Goal: Complete application form

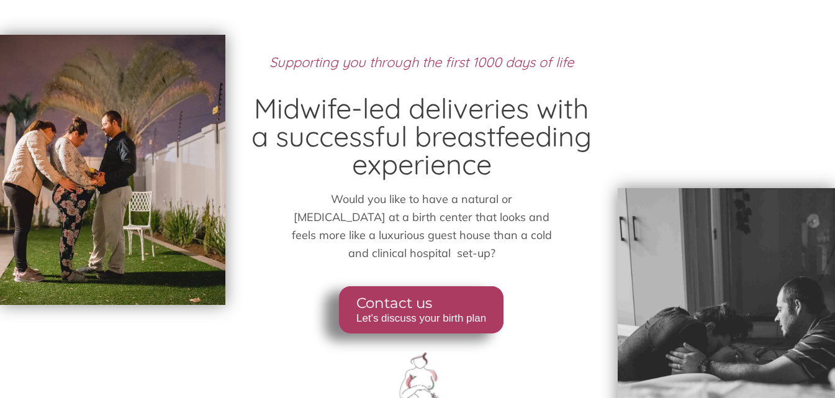
click at [413, 312] on span "Let's discuss your birth plan" at bounding box center [422, 318] width 130 height 12
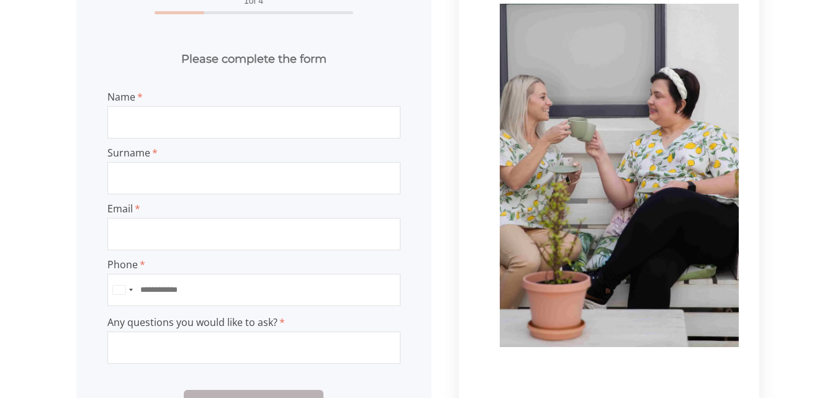
scroll to position [248, 0]
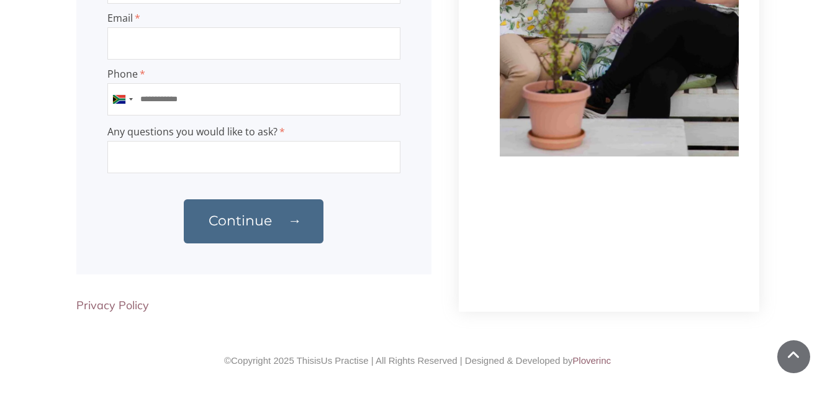
click at [269, 225] on span "Continue" at bounding box center [239, 220] width 63 height 17
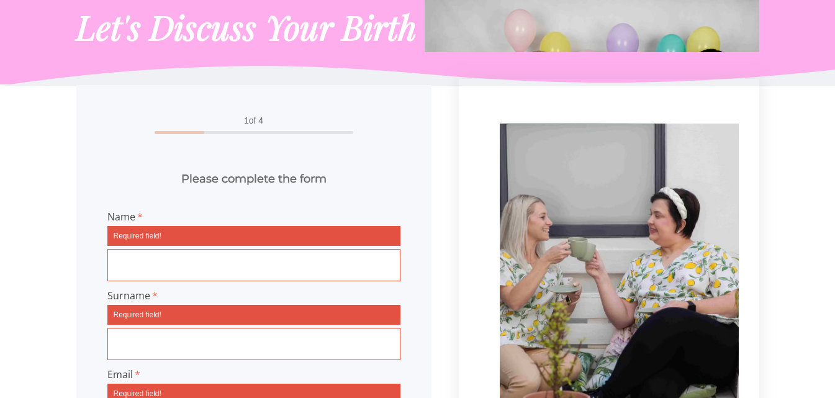
scroll to position [0, 0]
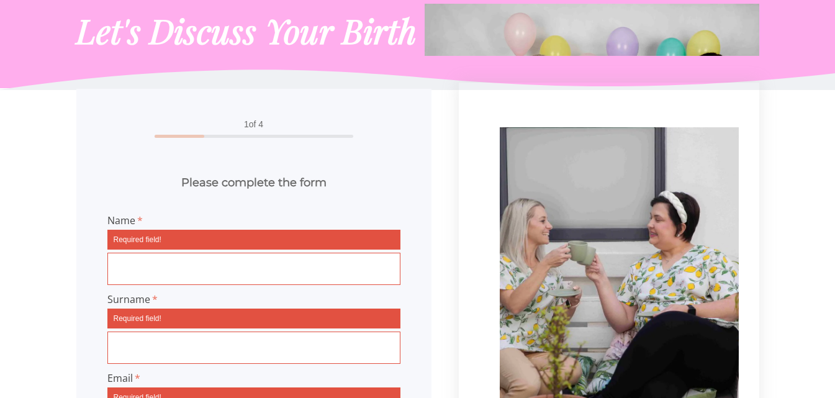
click at [141, 263] on input "Name" at bounding box center [253, 269] width 293 height 32
type input "*******"
type input "**********"
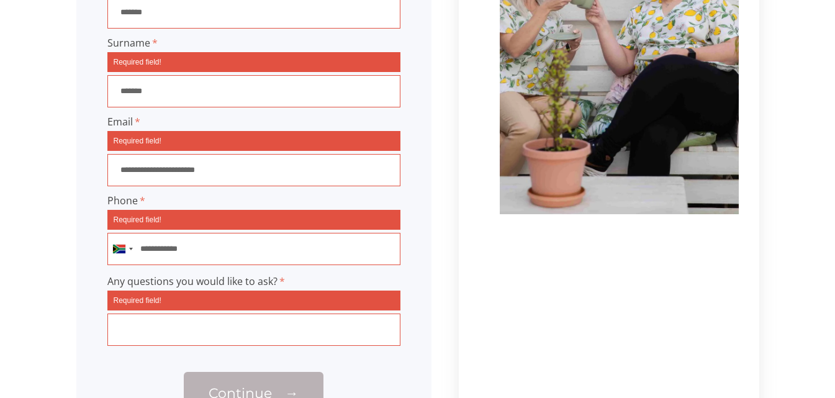
scroll to position [372, 0]
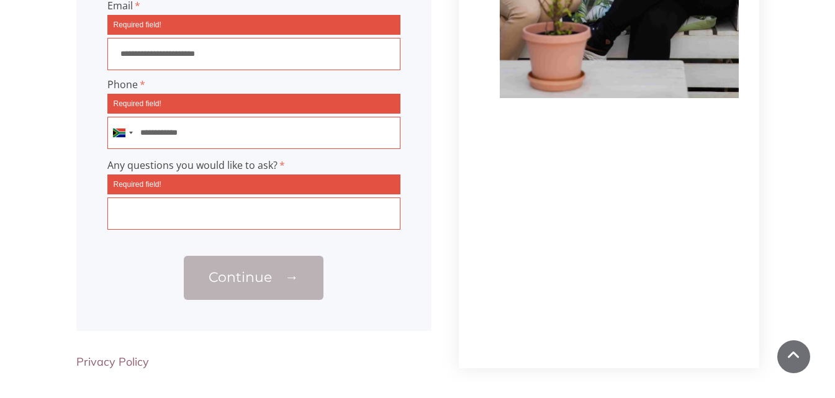
click at [179, 227] on input "Any questions you would like to ask?" at bounding box center [253, 213] width 293 height 32
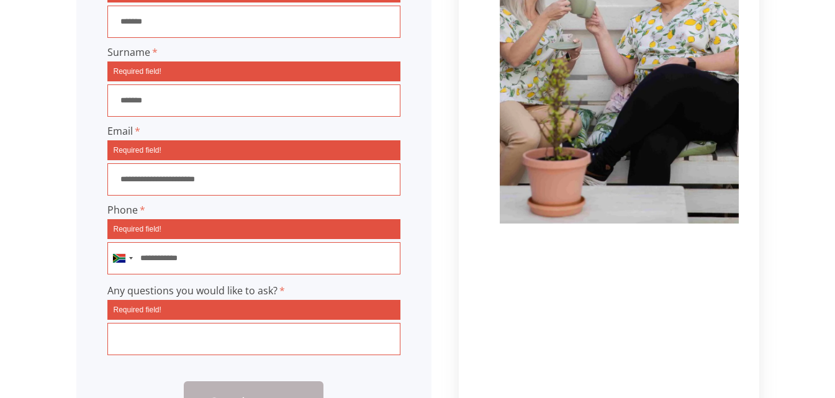
scroll to position [248, 0]
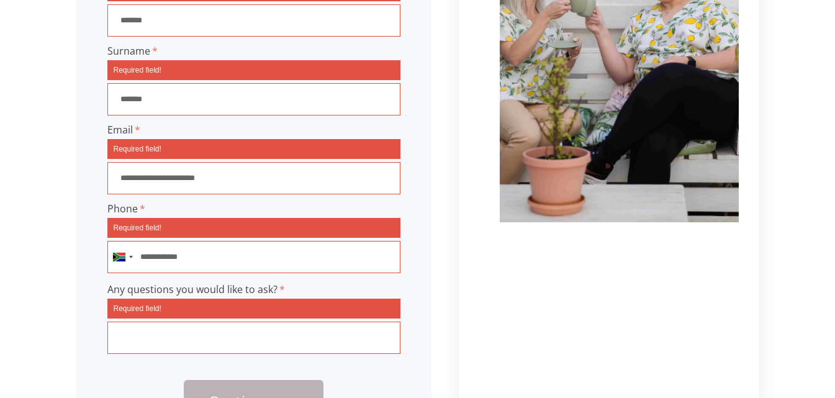
click at [163, 348] on input "Any questions you would like to ask?" at bounding box center [253, 337] width 293 height 32
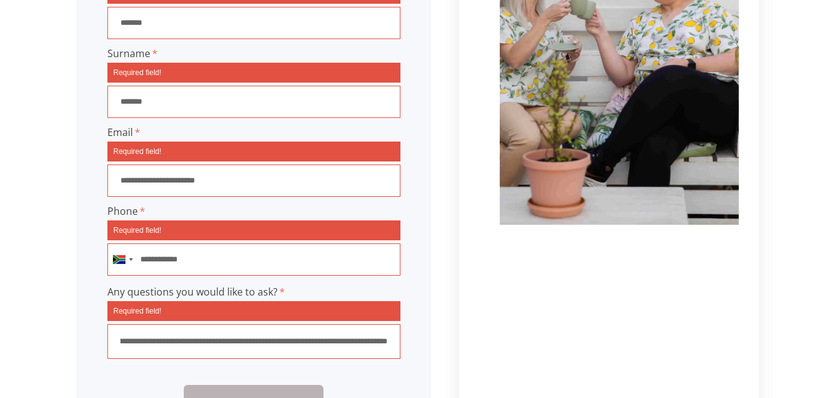
scroll to position [372, 0]
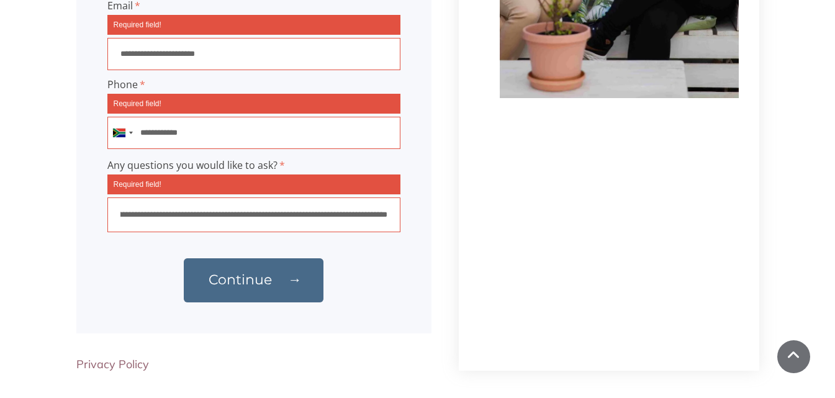
type input "**********"
click at [257, 288] on span "Continue" at bounding box center [239, 279] width 63 height 17
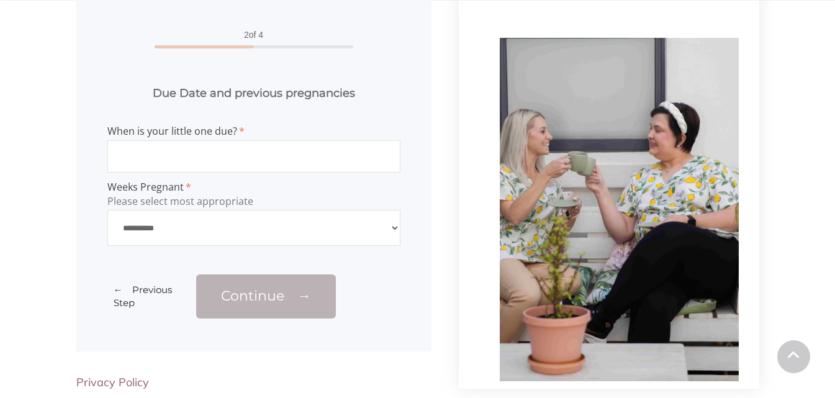
scroll to position [89, 0]
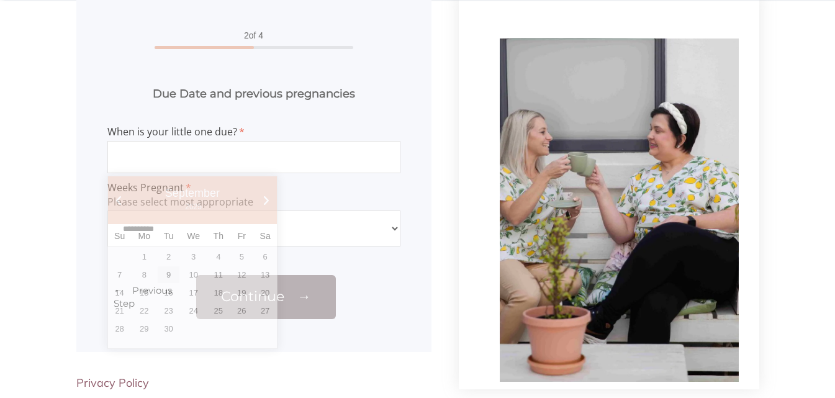
click at [243, 156] on input "When is your little one due?" at bounding box center [253, 157] width 293 height 32
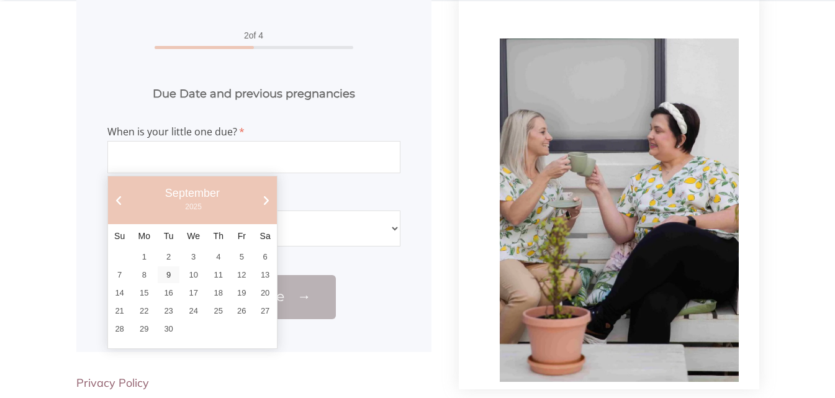
click at [576, 16] on div at bounding box center [619, 27] width 239 height 24
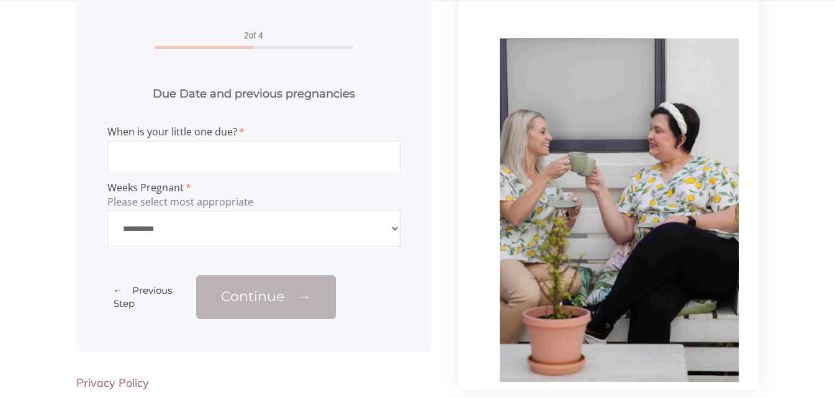
click at [248, 161] on input "When is your little one due?" at bounding box center [253, 157] width 293 height 32
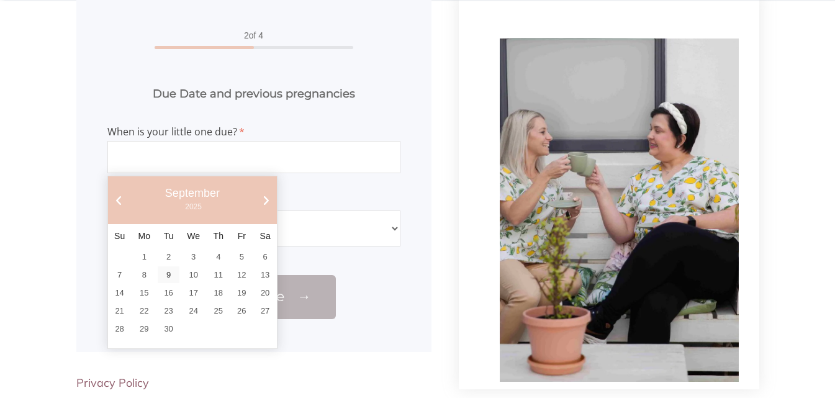
click at [270, 205] on link "Next" at bounding box center [265, 200] width 11 height 11
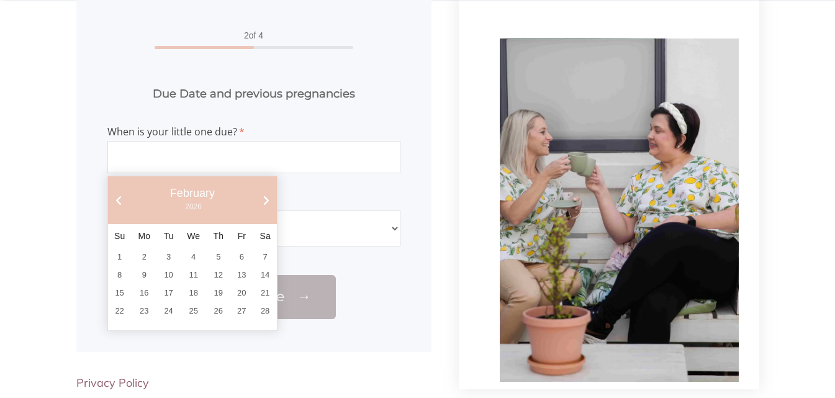
click at [269, 200] on link "Next" at bounding box center [265, 200] width 11 height 11
click at [269, 202] on link "Next" at bounding box center [265, 200] width 11 height 11
click at [115, 200] on link "Prev" at bounding box center [119, 200] width 11 height 11
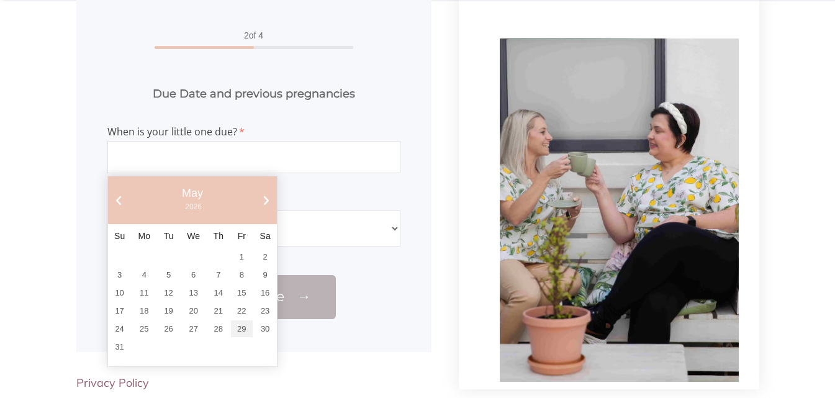
click at [241, 331] on link "29" at bounding box center [242, 328] width 22 height 17
type input "**********"
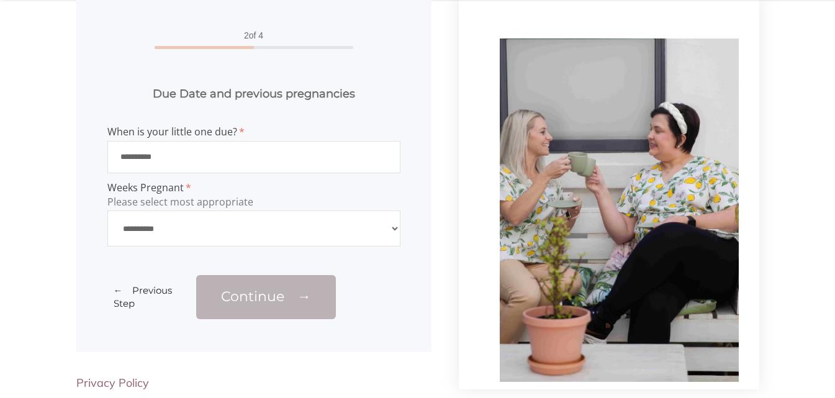
click at [239, 228] on select "**********" at bounding box center [253, 228] width 293 height 36
click at [107, 213] on select "**********" at bounding box center [253, 228] width 293 height 36
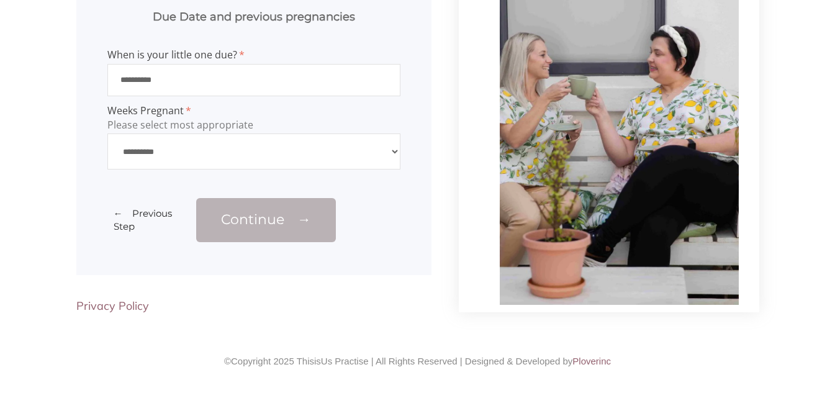
scroll to position [169, 0]
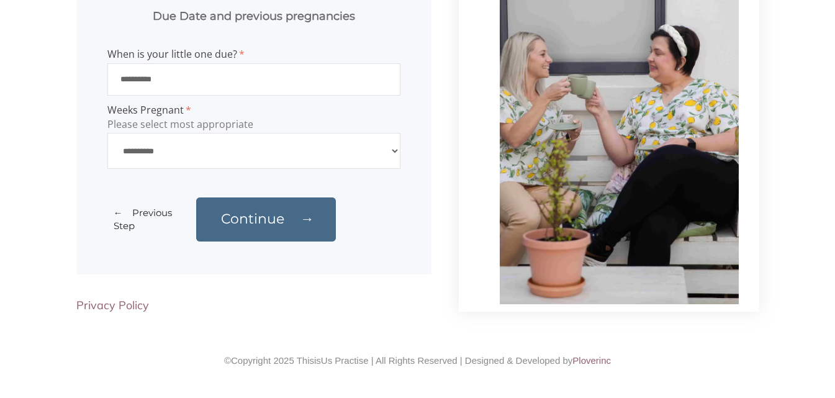
click at [269, 227] on link "Continue →" at bounding box center [266, 219] width 140 height 44
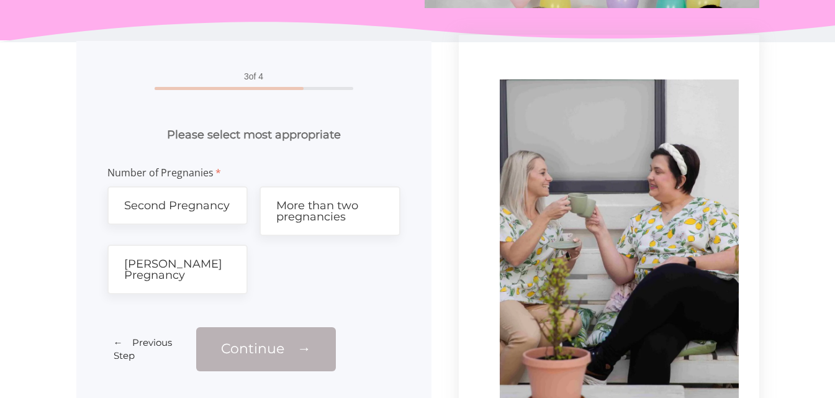
scroll to position [0, 0]
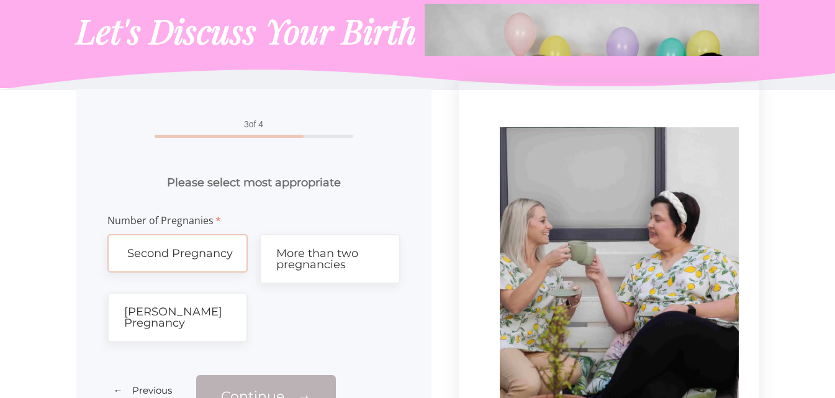
click at [196, 260] on span "Second Pregnancy" at bounding box center [179, 253] width 105 height 14
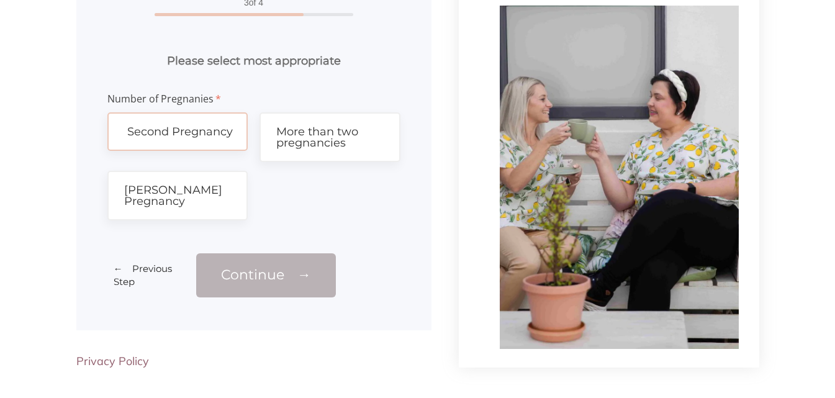
scroll to position [124, 0]
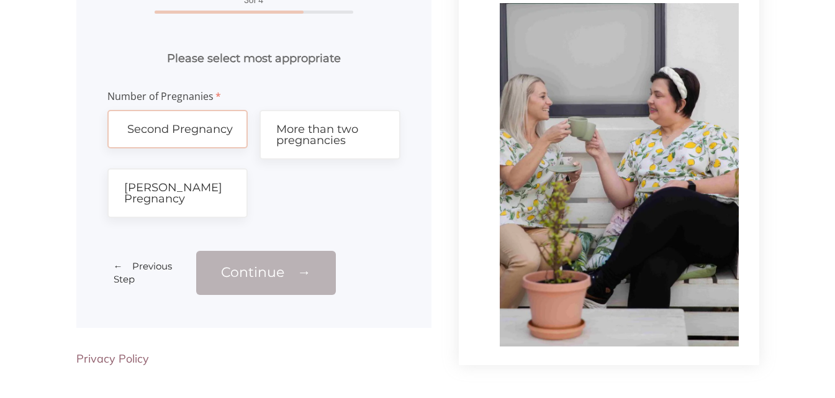
click at [194, 120] on link "Second Pregnancy" at bounding box center [177, 129] width 141 height 38
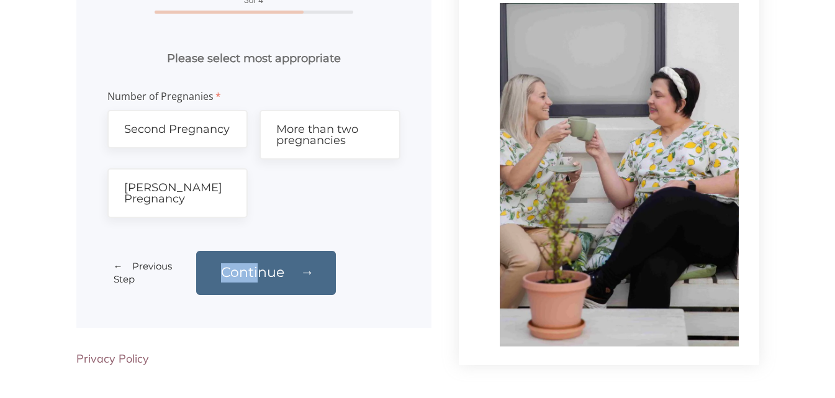
click at [261, 271] on link "Continue →" at bounding box center [266, 273] width 140 height 44
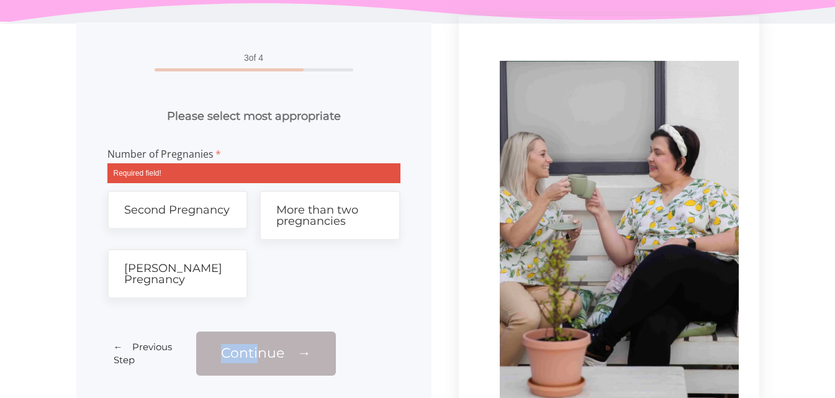
scroll to position [65, 0]
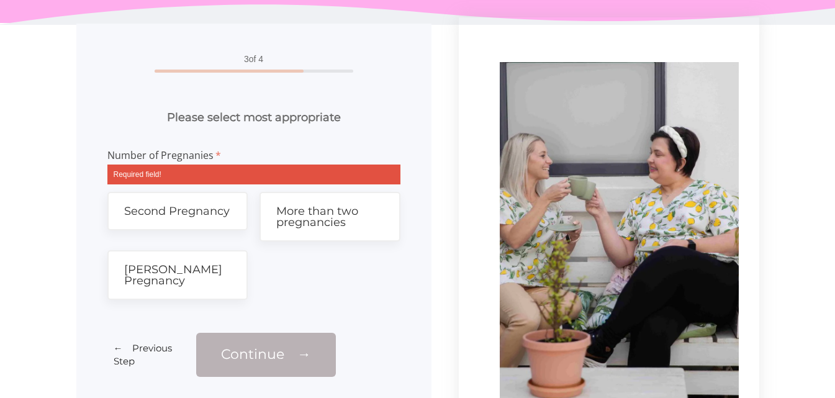
click at [177, 179] on span "Required field!" at bounding box center [253, 174] width 293 height 20
click at [178, 179] on span "Required field!" at bounding box center [253, 174] width 293 height 20
click at [170, 215] on span "Second Pregnancy" at bounding box center [179, 211] width 105 height 14
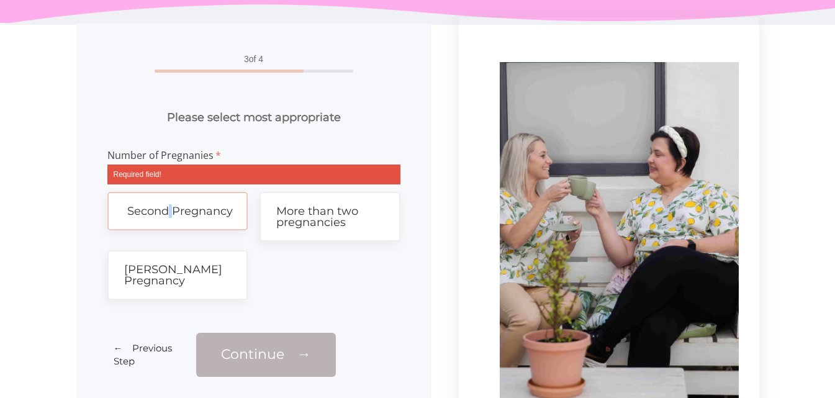
click at [170, 215] on span "Second Pregnancy" at bounding box center [179, 211] width 105 height 14
click at [220, 202] on link "Second Pregnancy" at bounding box center [177, 211] width 141 height 38
drag, startPoint x: 220, startPoint y: 202, endPoint x: 174, endPoint y: 209, distance: 45.9
click at [174, 209] on span "Second Pregnancy" at bounding box center [179, 211] width 105 height 14
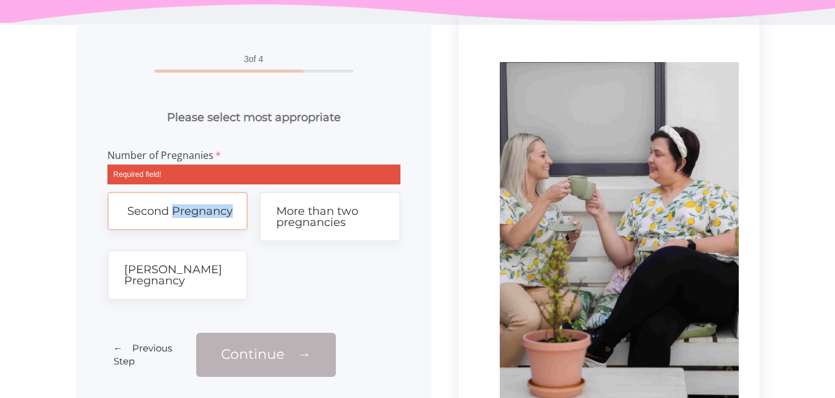
click at [174, 209] on span "Second Pregnancy" at bounding box center [179, 211] width 105 height 14
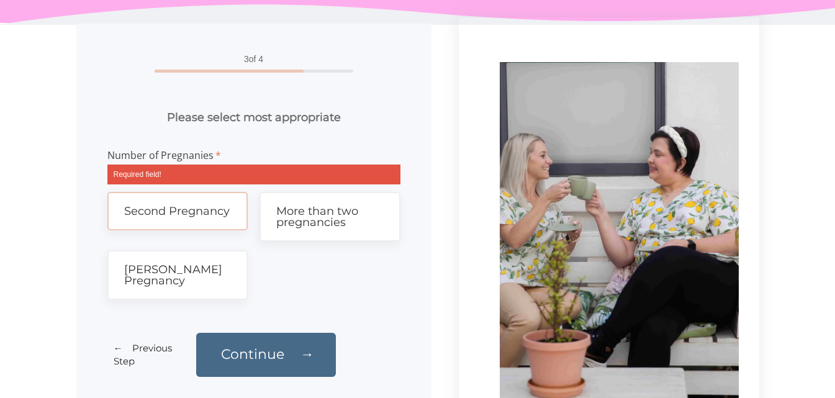
click at [256, 333] on link "Continue →" at bounding box center [266, 355] width 140 height 44
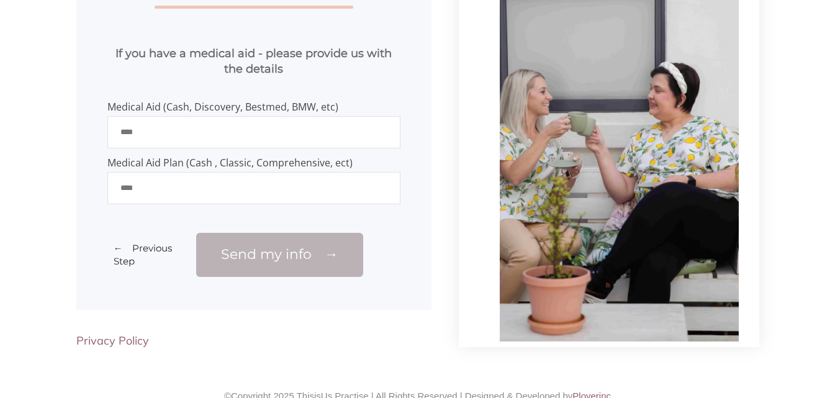
scroll to position [151, 0]
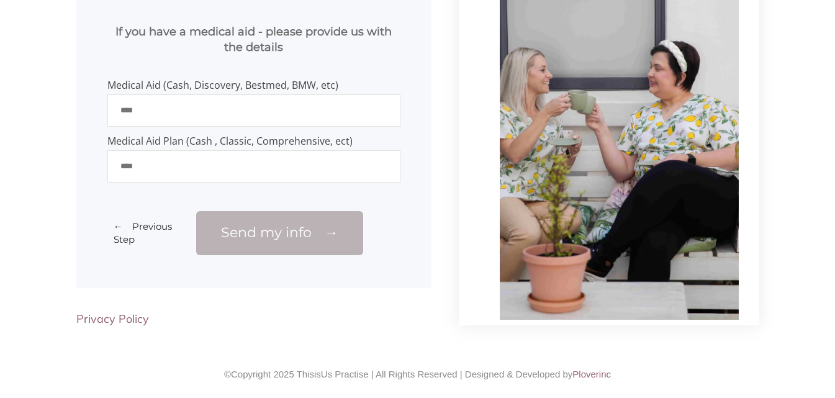
click at [212, 169] on input "Medical Aid Plan (Cash , Classic, Comprehensive, ect)" at bounding box center [253, 166] width 293 height 32
type input "****"
click at [155, 106] on input "Medical Aid (Cash, Discovery, Bestmed, BMW, etc)" at bounding box center [253, 110] width 293 height 32
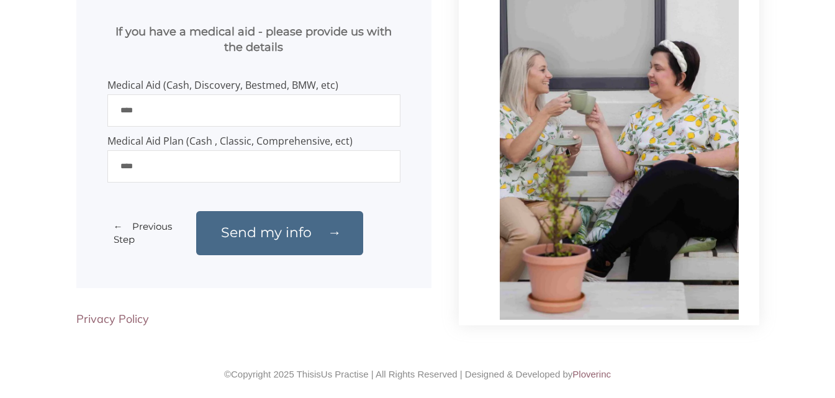
type input "****"
click at [303, 249] on link "Send my info →" at bounding box center [279, 233] width 167 height 44
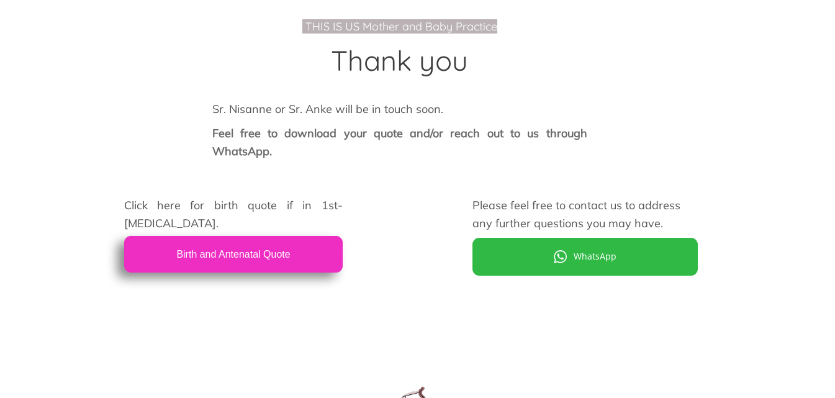
click at [250, 259] on span "Birth and Antenatal Quote" at bounding box center [233, 254] width 114 height 11
